Goal: Task Accomplishment & Management: Manage account settings

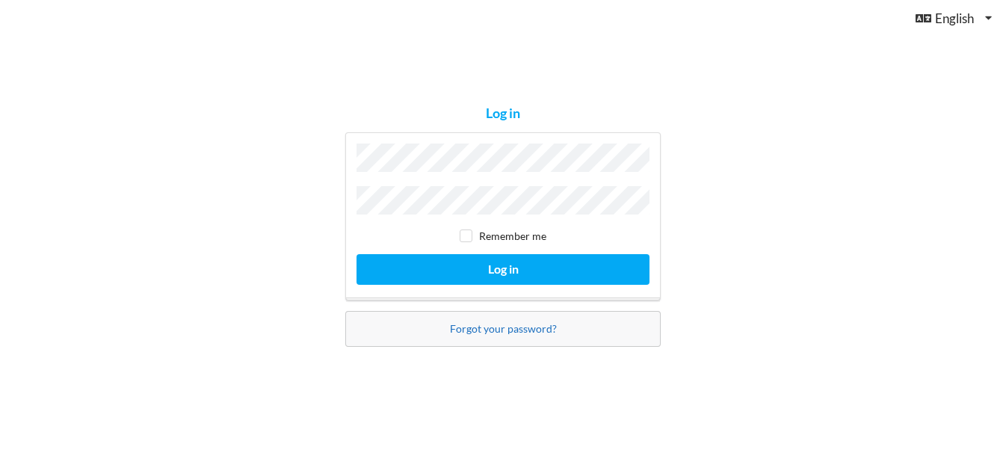
click at [466, 322] on link "Forgot your password?" at bounding box center [503, 328] width 107 height 13
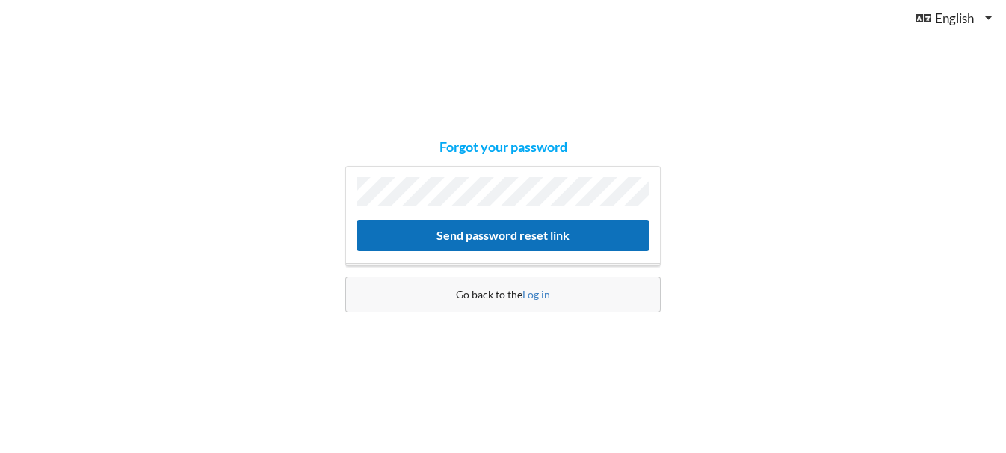
click at [451, 238] on button "Send password reset link" at bounding box center [503, 235] width 293 height 31
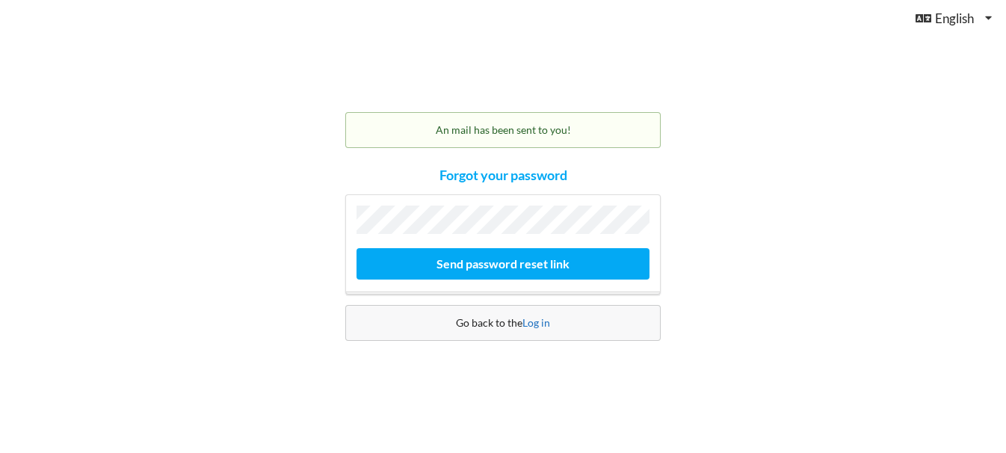
click at [541, 324] on link "Log in" at bounding box center [536, 322] width 28 height 13
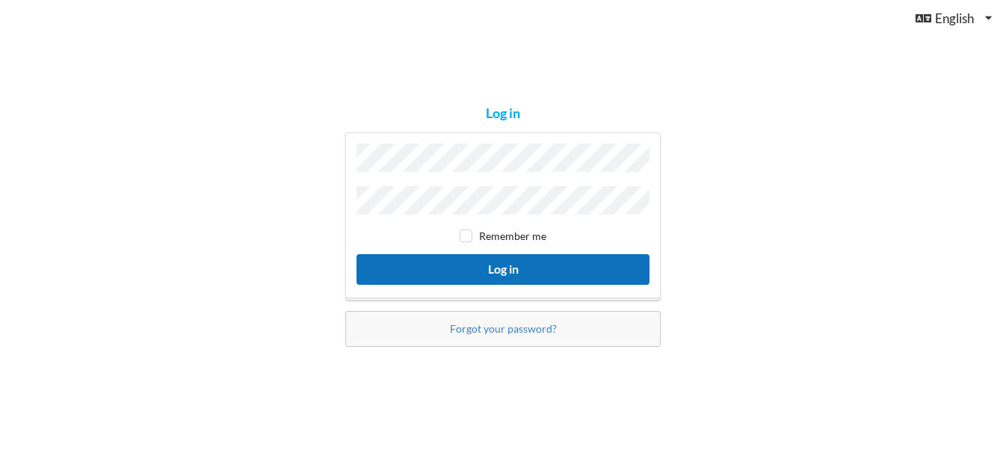
click at [431, 269] on button "Log in" at bounding box center [503, 269] width 293 height 31
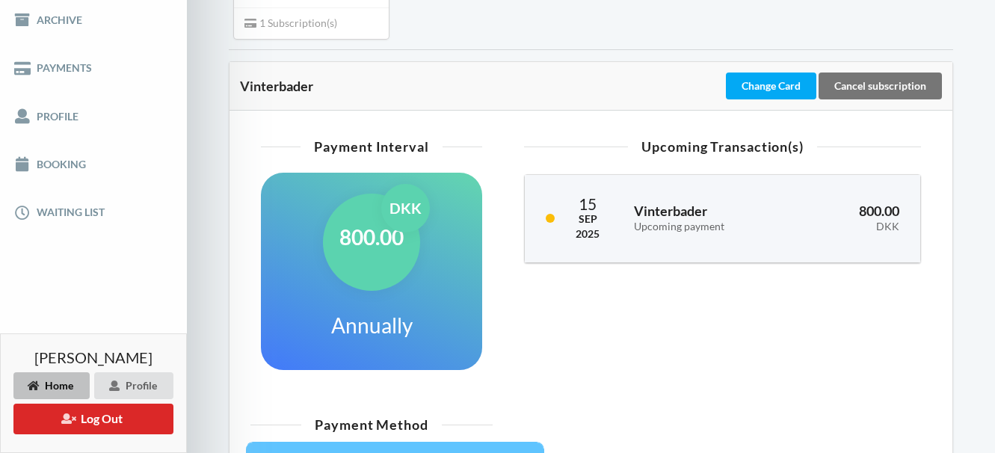
scroll to position [252, 0]
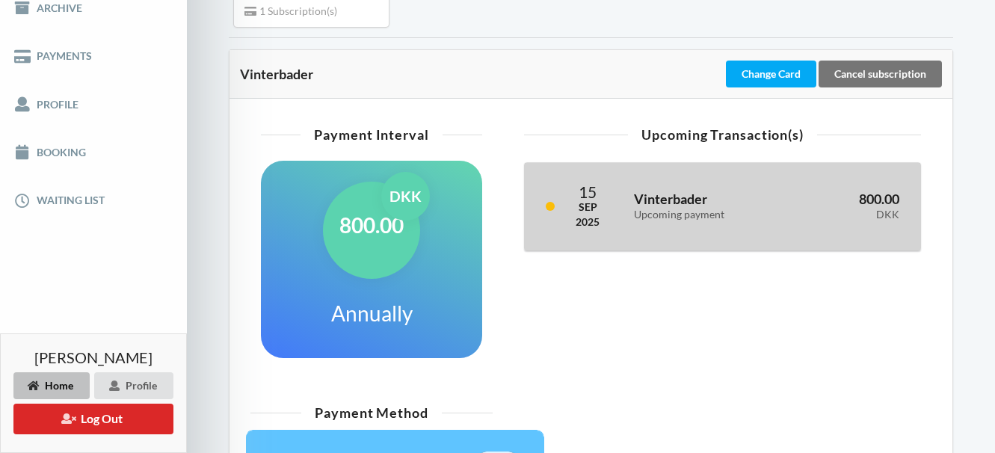
click at [638, 185] on div "Vinterbader Upcoming payment" at bounding box center [707, 206] width 168 height 49
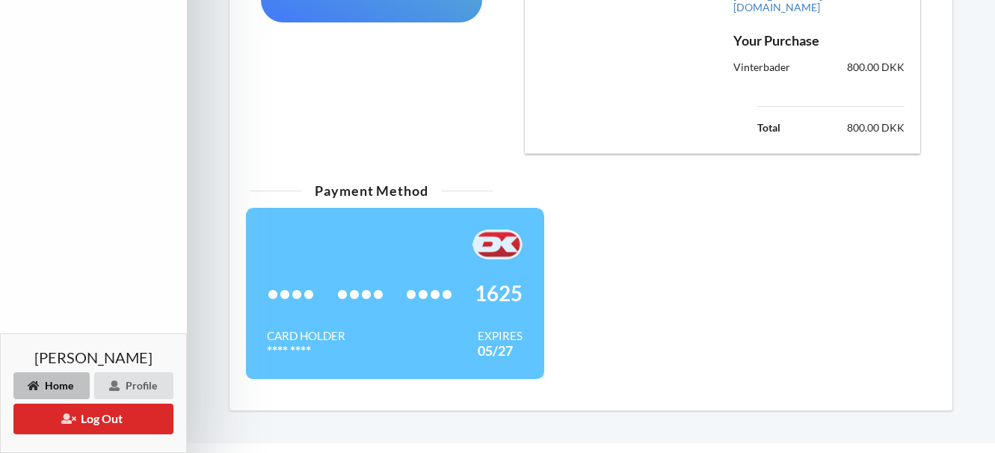
scroll to position [599, 0]
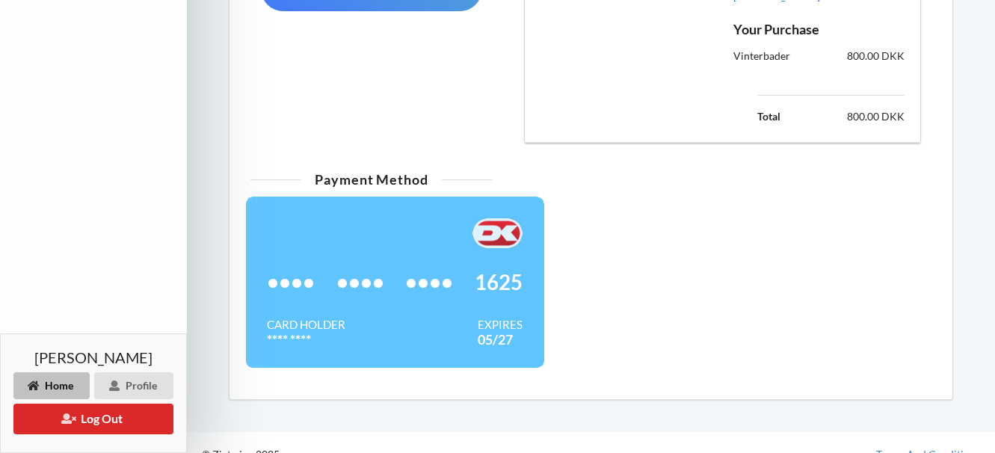
click at [398, 278] on div "•••• •••• •••• 1625" at bounding box center [395, 282] width 256 height 69
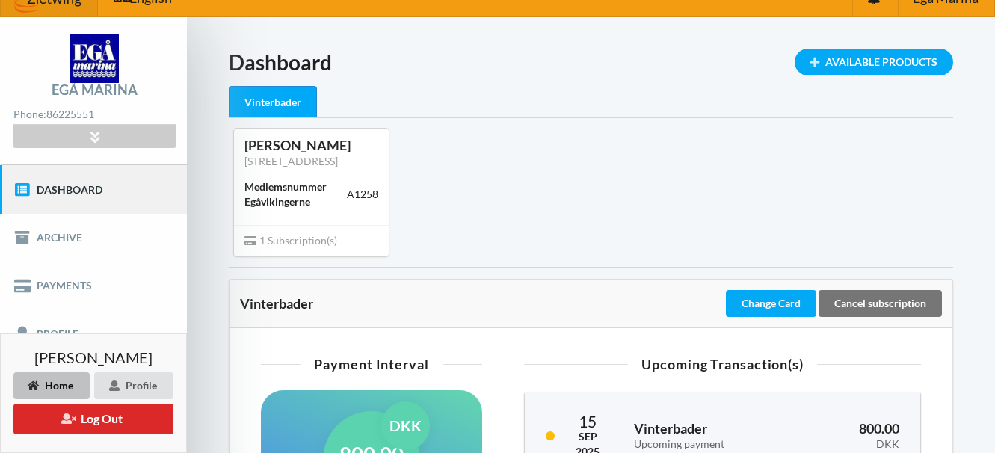
scroll to position [13, 0]
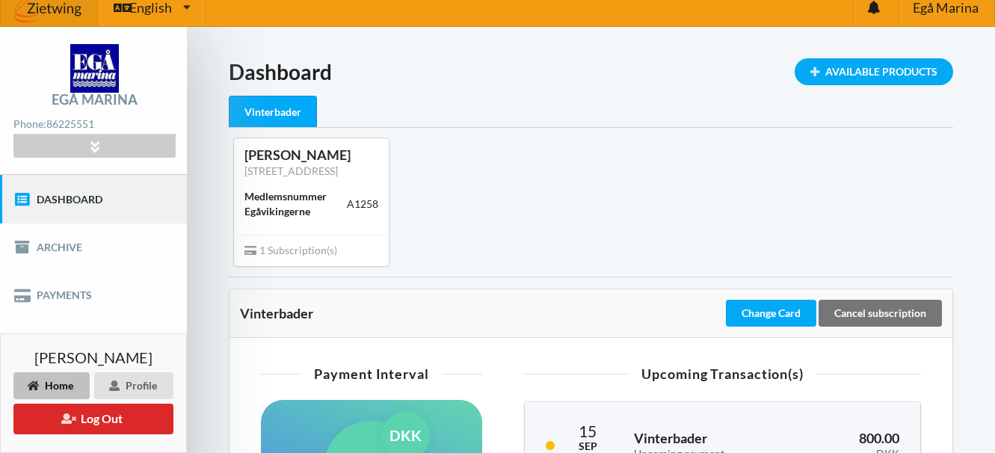
click at [276, 115] on div "Vinterbader" at bounding box center [273, 112] width 88 height 32
click at [268, 204] on div "Medlemsnummer Egåvikingerne" at bounding box center [295, 204] width 102 height 30
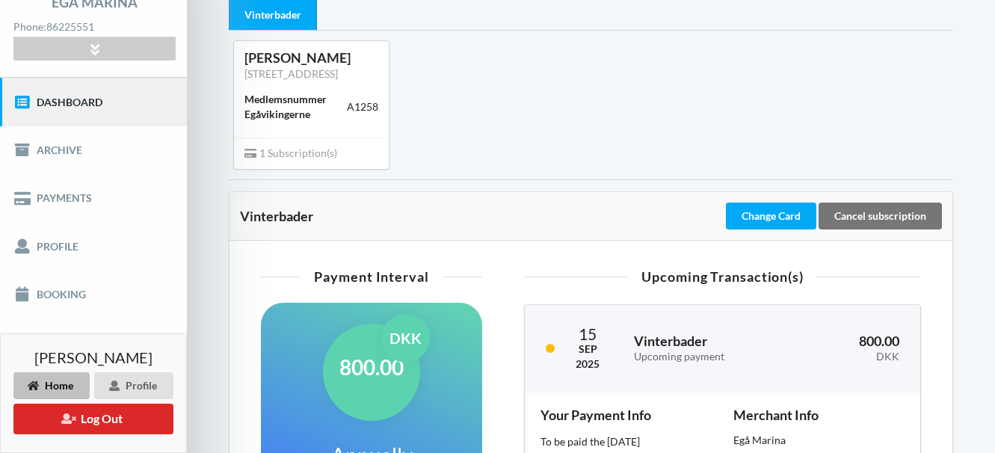
scroll to position [179, 0]
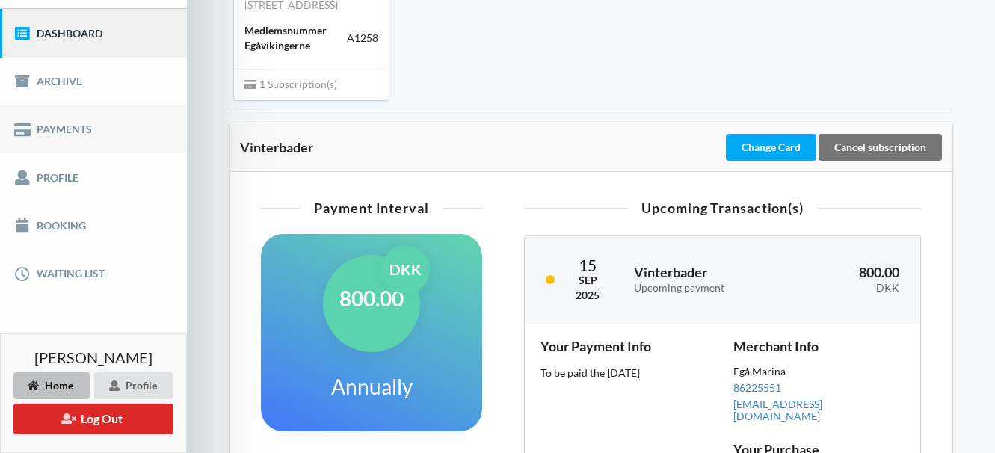
click at [38, 128] on link "Payments" at bounding box center [93, 129] width 187 height 48
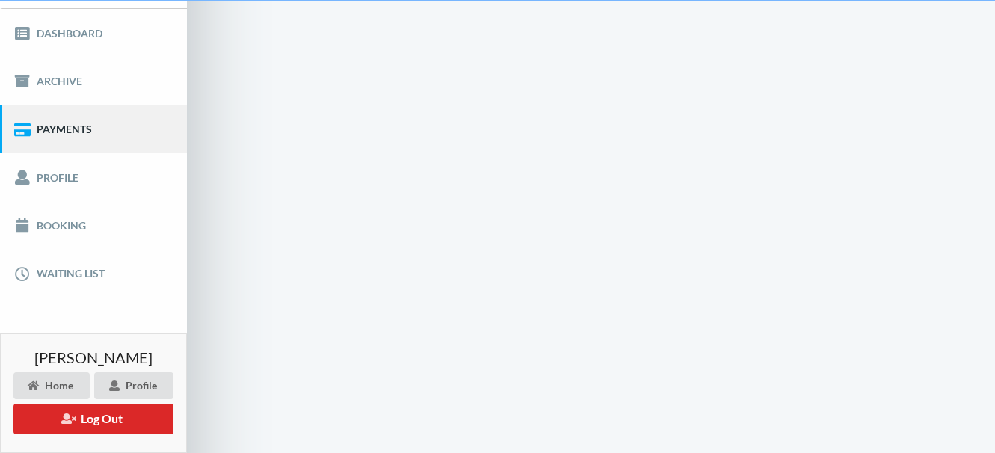
scroll to position [24, 0]
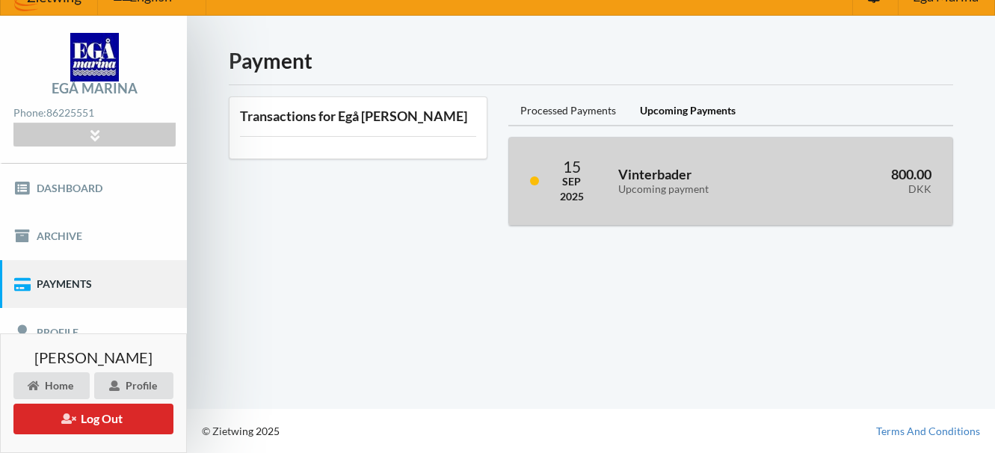
click at [663, 155] on div "[DATE] Vinterbader Upcoming payment 800.00 DKK" at bounding box center [730, 181] width 443 height 87
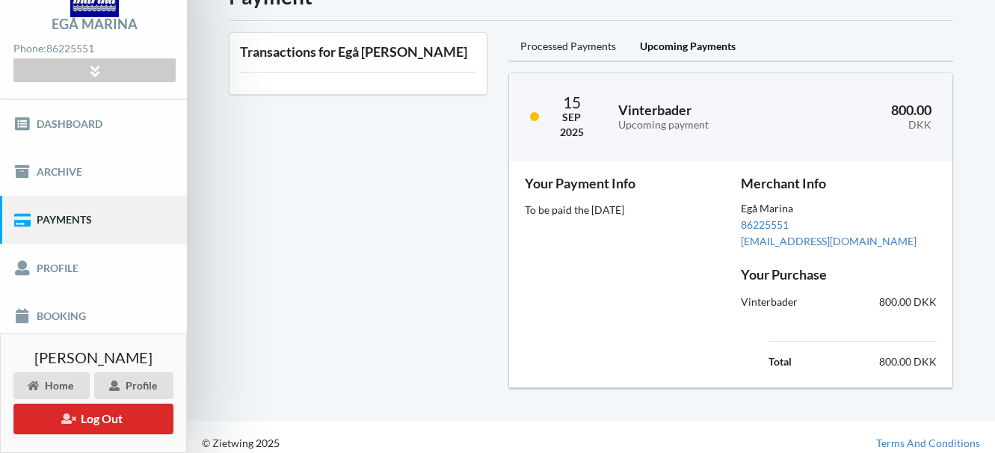
scroll to position [100, 0]
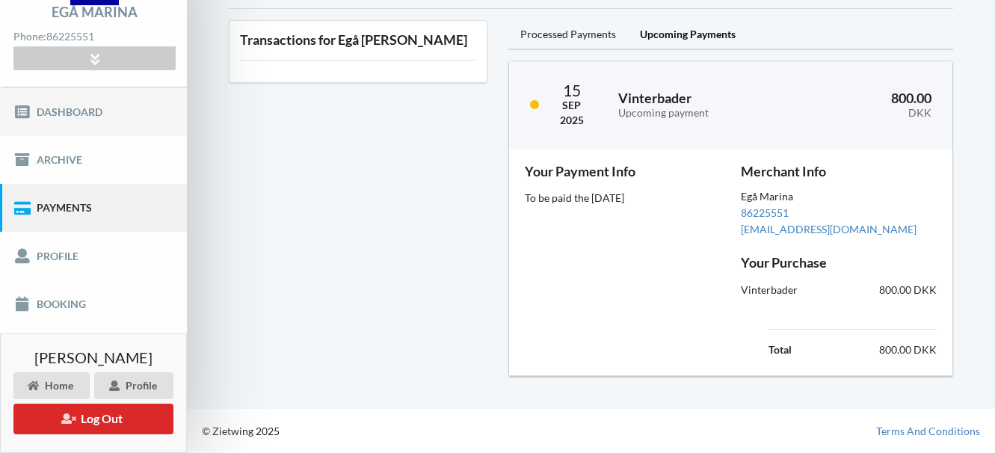
click at [50, 112] on link "Dashboard" at bounding box center [93, 111] width 187 height 48
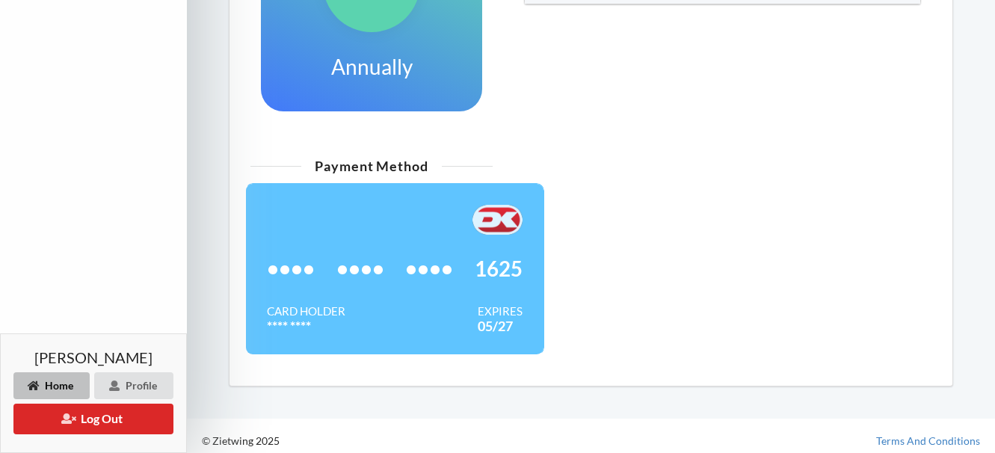
scroll to position [508, 0]
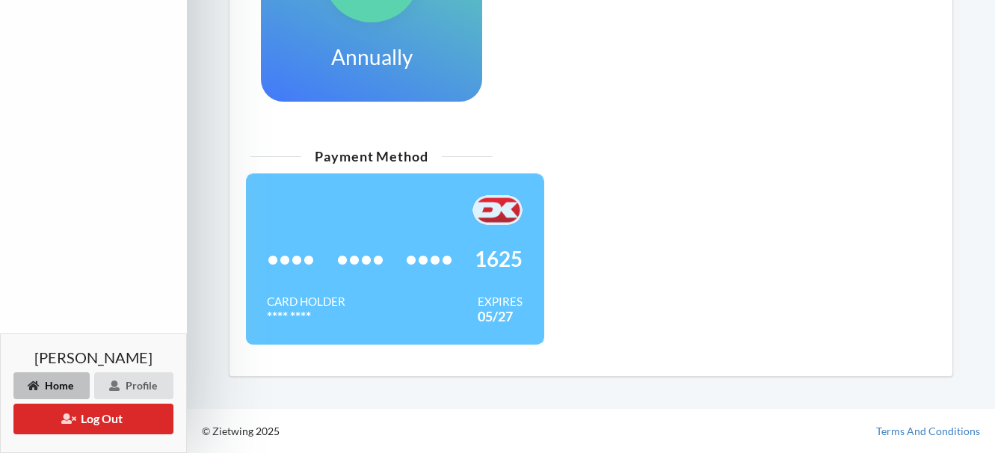
click at [410, 300] on div "Card Holder **** **** Expires 05/27" at bounding box center [395, 309] width 256 height 30
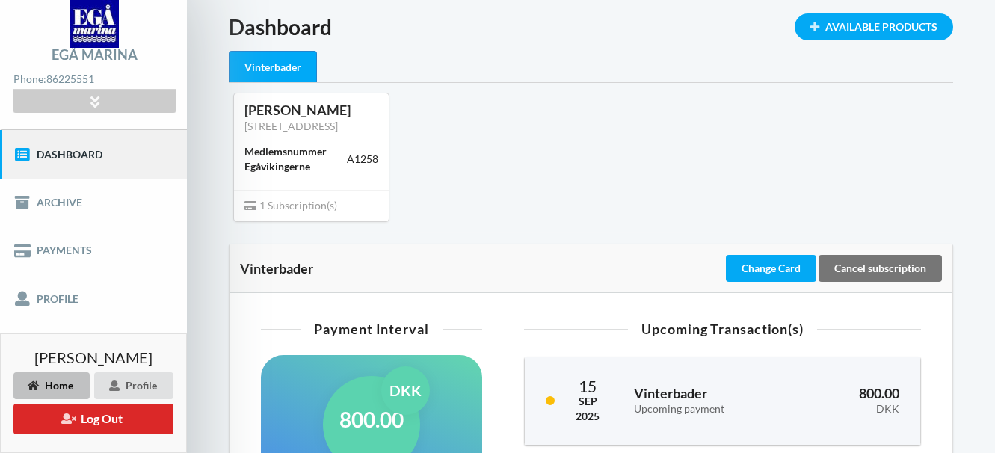
scroll to position [81, 0]
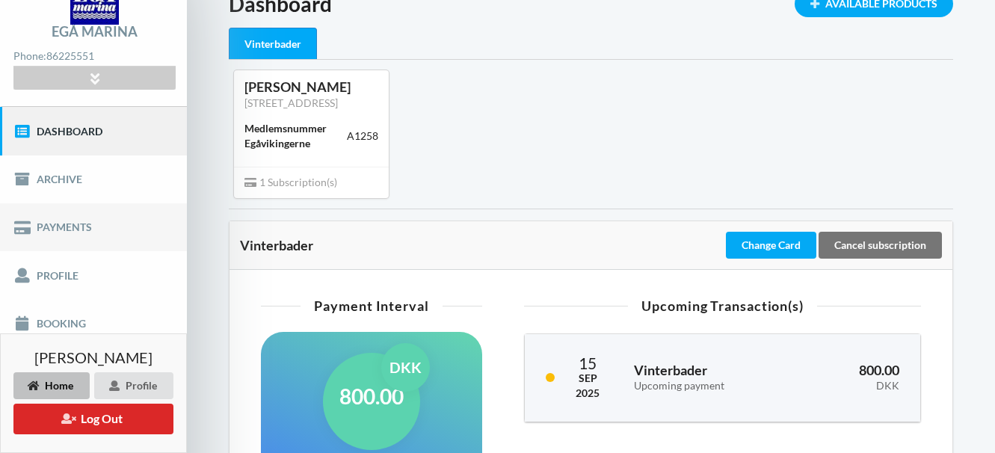
click at [49, 223] on link "Payments" at bounding box center [93, 227] width 187 height 48
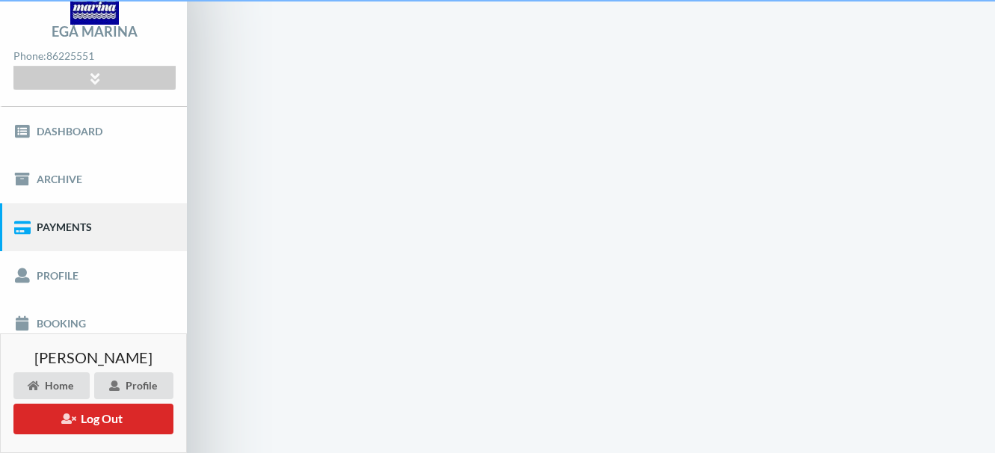
scroll to position [24, 0]
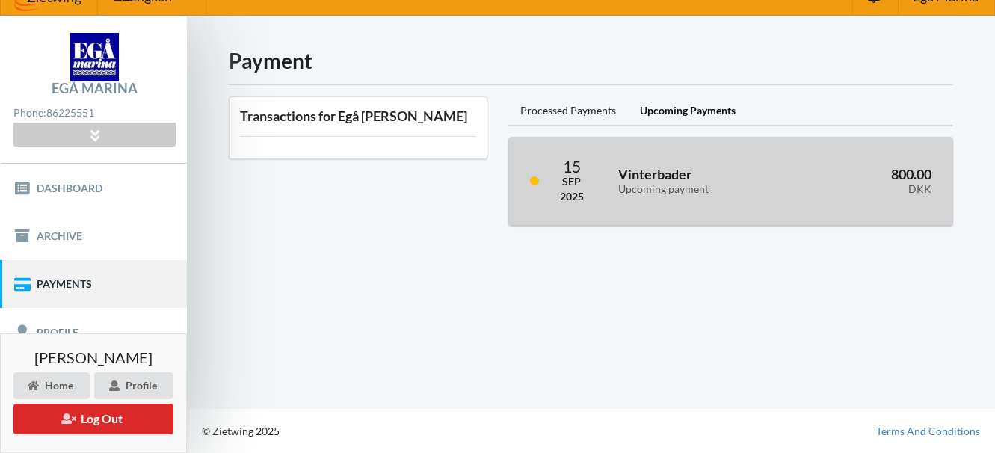
click at [687, 173] on h3 "Vinterbader Upcoming payment" at bounding box center [703, 181] width 171 height 30
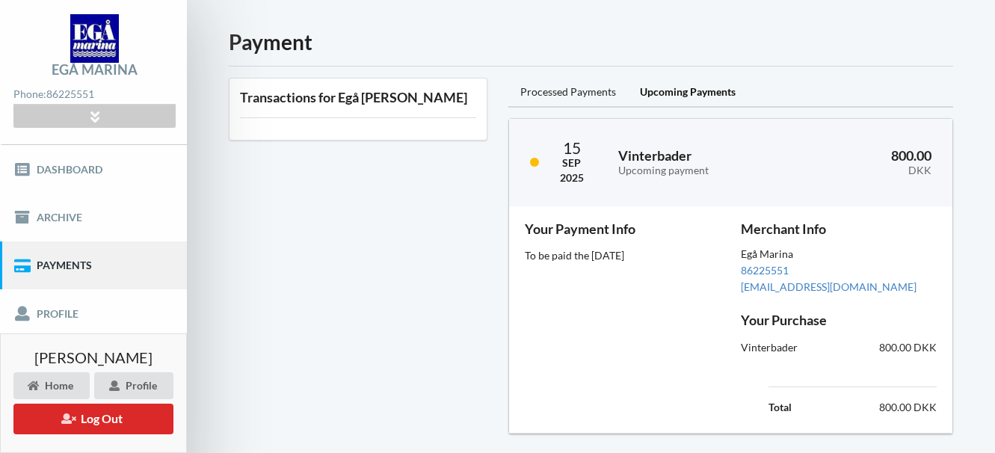
scroll to position [34, 0]
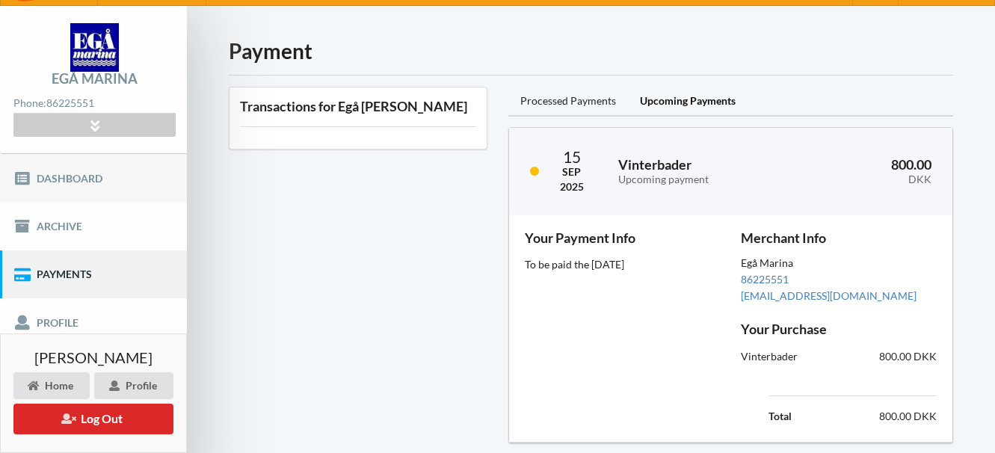
click at [52, 179] on link "Dashboard" at bounding box center [93, 178] width 187 height 48
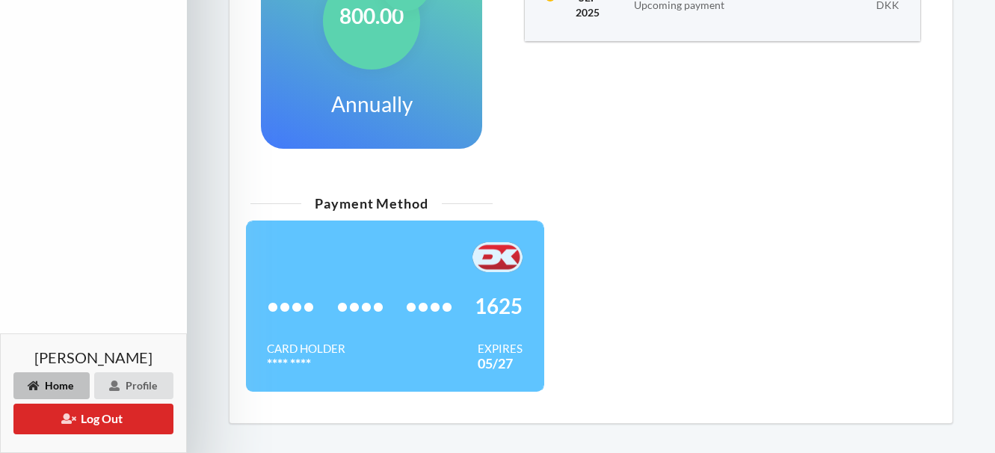
scroll to position [473, 0]
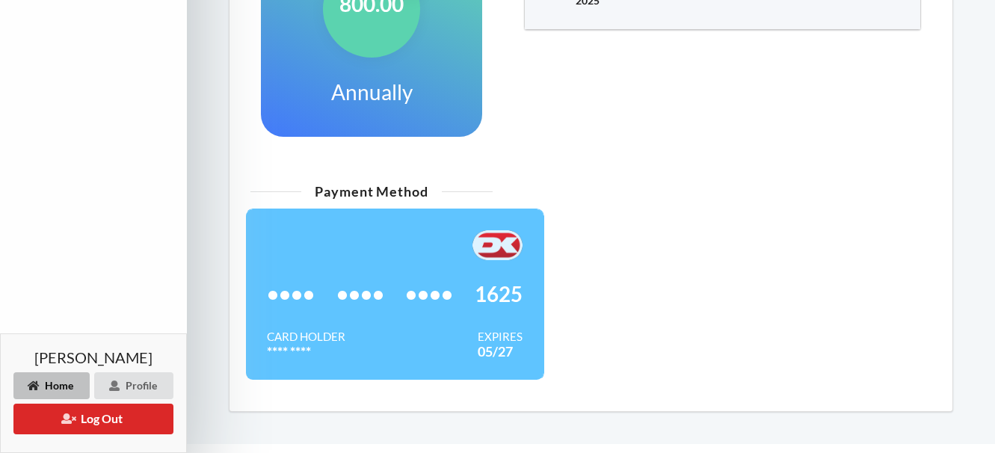
click at [340, 221] on div "•••• •••• •••• 1625 Card Holder **** **** Expires 05/27" at bounding box center [394, 295] width 299 height 172
click at [339, 240] on div at bounding box center [395, 245] width 256 height 30
click at [344, 206] on div "Payment Method •••• •••• •••• 1625 Card Holder **** **** Expires 05/27" at bounding box center [371, 288] width 263 height 203
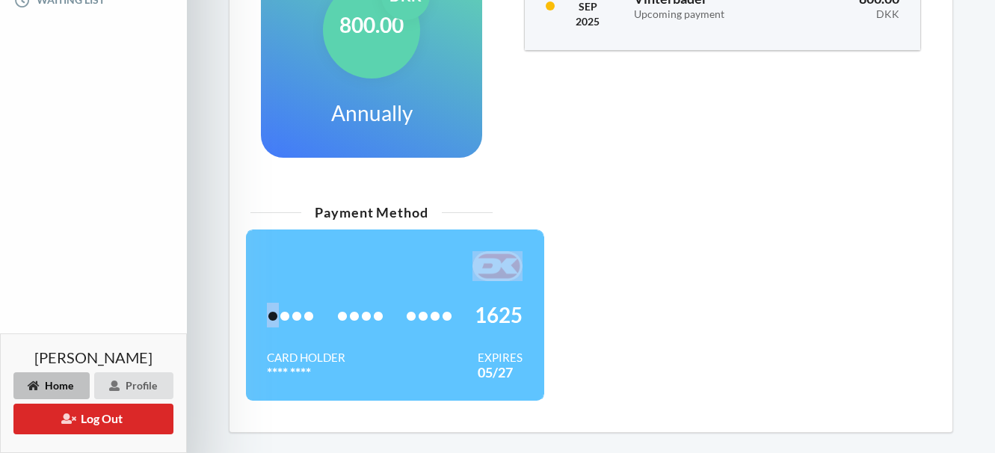
scroll to position [182, 0]
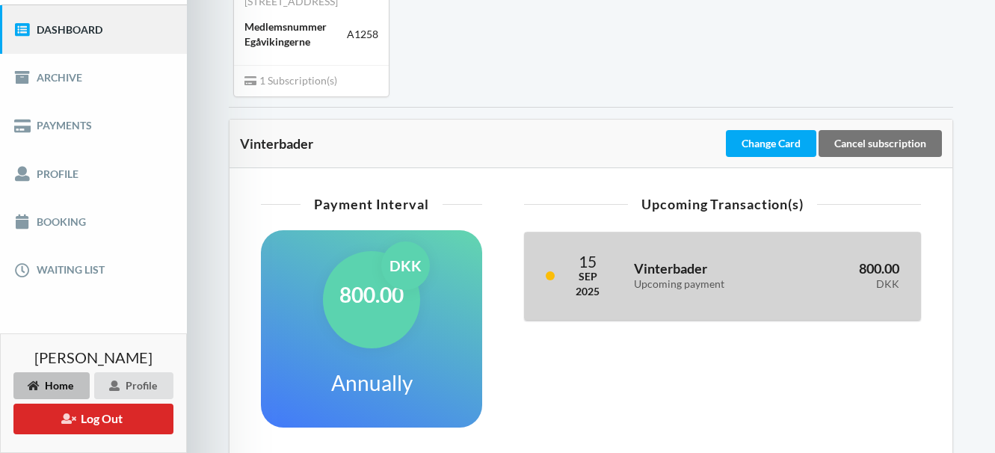
click at [872, 241] on div "[DATE] Vinterbader Upcoming payment 800.00 DKK" at bounding box center [722, 275] width 395 height 87
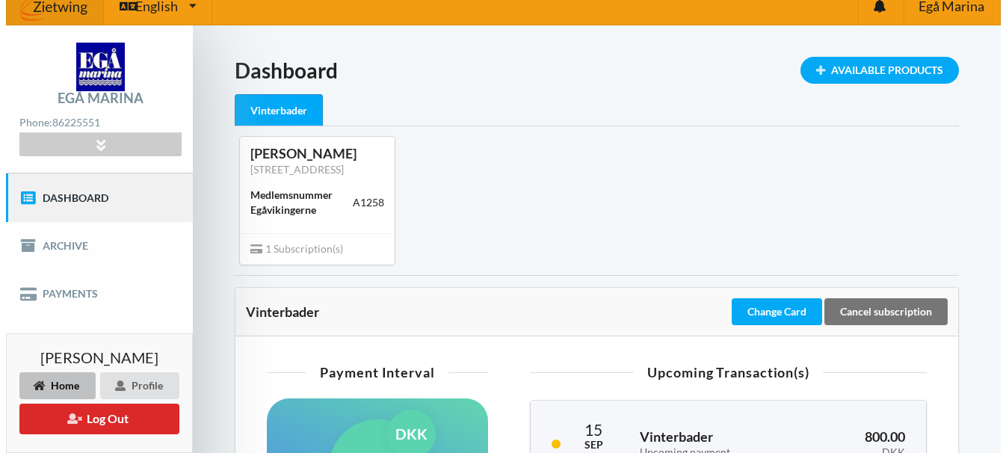
scroll to position [0, 0]
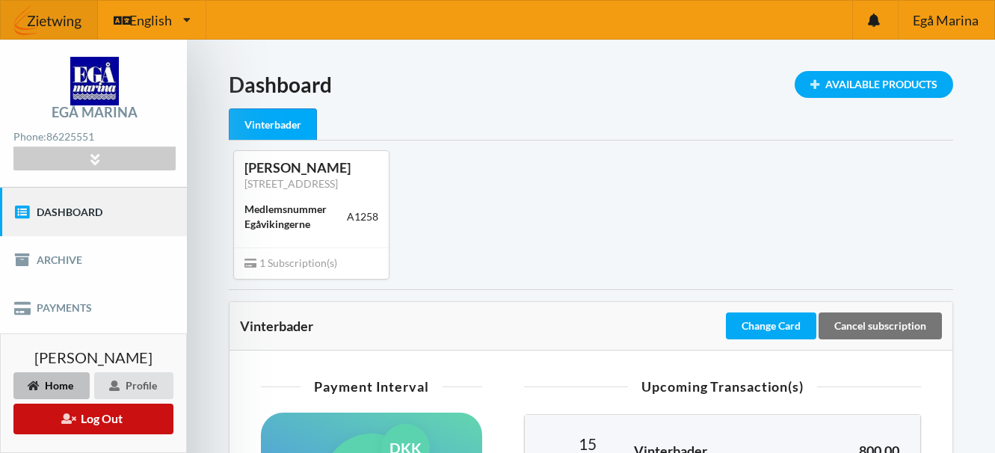
click at [120, 416] on button "Log Out" at bounding box center [93, 419] width 160 height 31
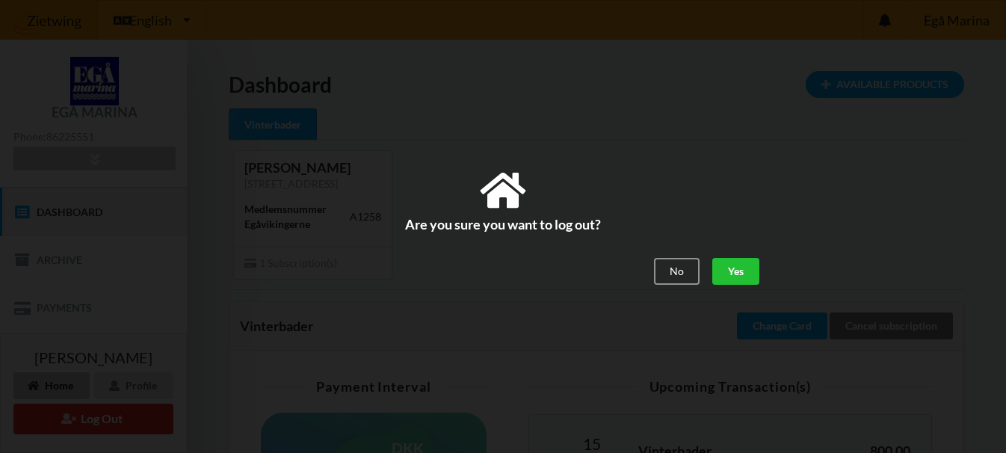
click at [737, 262] on div "Yes" at bounding box center [735, 272] width 47 height 27
